Goal: Information Seeking & Learning: Learn about a topic

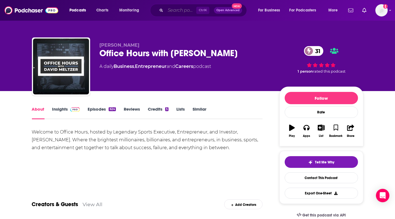
click at [171, 11] on input "Search podcasts, credits, & more..." at bounding box center [180, 10] width 31 height 9
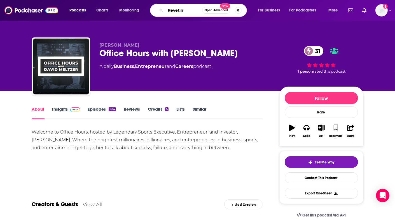
type input "Reveting"
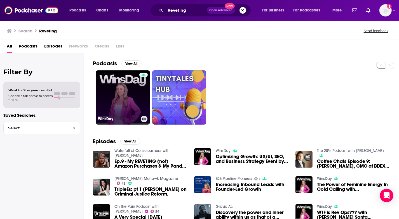
click at [131, 100] on link "WinsDay" at bounding box center [123, 97] width 54 height 54
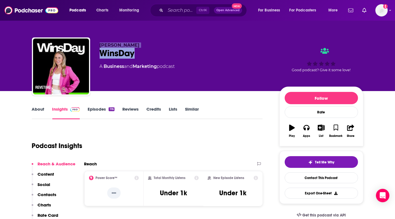
drag, startPoint x: 142, startPoint y: 53, endPoint x: 99, endPoint y: 45, distance: 43.7
click at [99, 45] on div "[PERSON_NAME] WinsDay A Business and Marketing podcast Good podcast? Give it so…" at bounding box center [197, 67] width 331 height 60
copy div "[PERSON_NAME] WinsDay"
click at [203, 63] on div "[PERSON_NAME] WinsDay A Business and Marketing podcast" at bounding box center [185, 65] width 171 height 45
click at [38, 110] on link "About" at bounding box center [38, 113] width 13 height 13
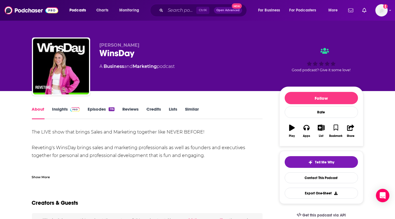
click at [47, 178] on div "Show More" at bounding box center [41, 176] width 18 height 5
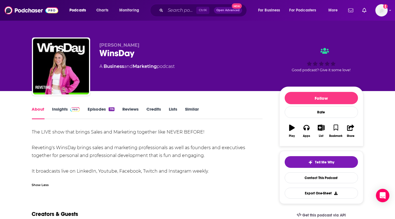
click at [36, 132] on div "The LIVE show that brings Sales and Marketing together like NEVER BEFORE! Revet…" at bounding box center [147, 151] width 231 height 47
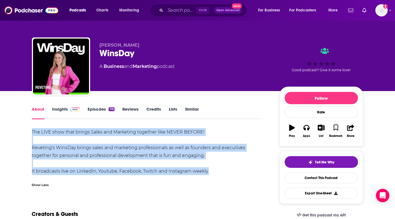
drag, startPoint x: 36, startPoint y: 132, endPoint x: 211, endPoint y: 172, distance: 180.0
click at [211, 172] on div "The LIVE show that brings Sales and Marketing together like NEVER BEFORE! Revet…" at bounding box center [147, 151] width 231 height 47
copy div "The LIVE show that brings Sales and Marketing together like NEVER BEFORE! Revet…"
click at [226, 165] on div "The LIVE show that brings Sales and Marketing together like NEVER BEFORE! Revet…" at bounding box center [147, 151] width 231 height 47
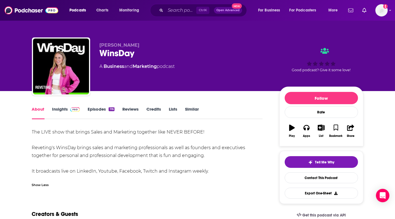
drag, startPoint x: 186, startPoint y: 65, endPoint x: 100, endPoint y: 46, distance: 88.4
click at [100, 46] on div "[PERSON_NAME] WinsDay A Business and Marketing podcast" at bounding box center [185, 65] width 171 height 45
copy div "[PERSON_NAME] WinsDay A Business and Marketing podcast"
click at [197, 57] on div "WinsDay" at bounding box center [185, 53] width 171 height 11
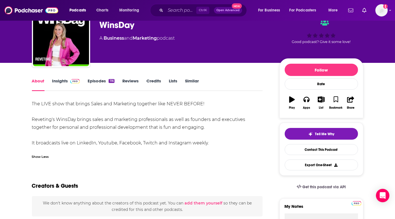
scroll to position [28, 0]
